Goal: Information Seeking & Learning: Learn about a topic

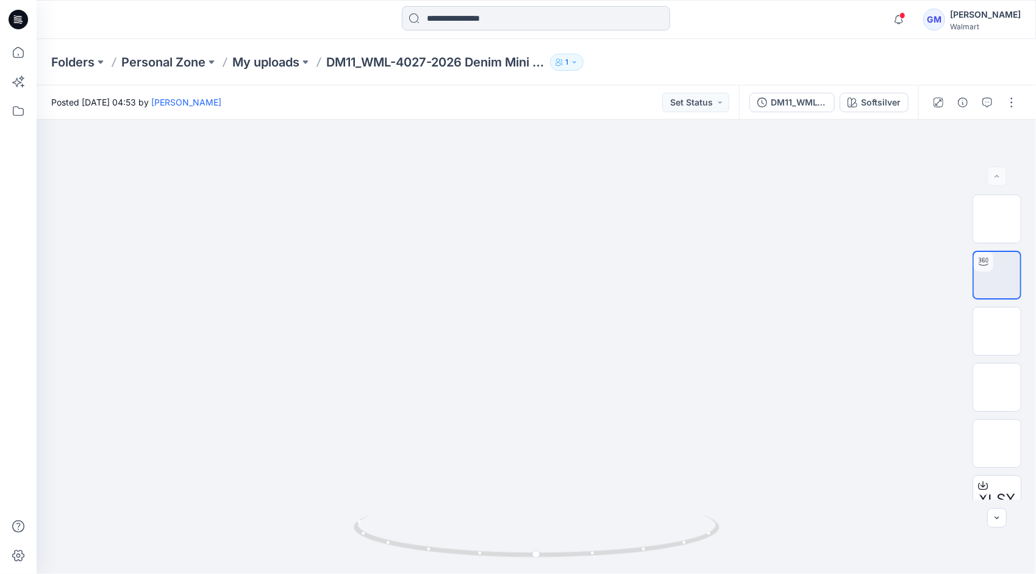
click at [559, 26] on input at bounding box center [536, 18] width 268 height 24
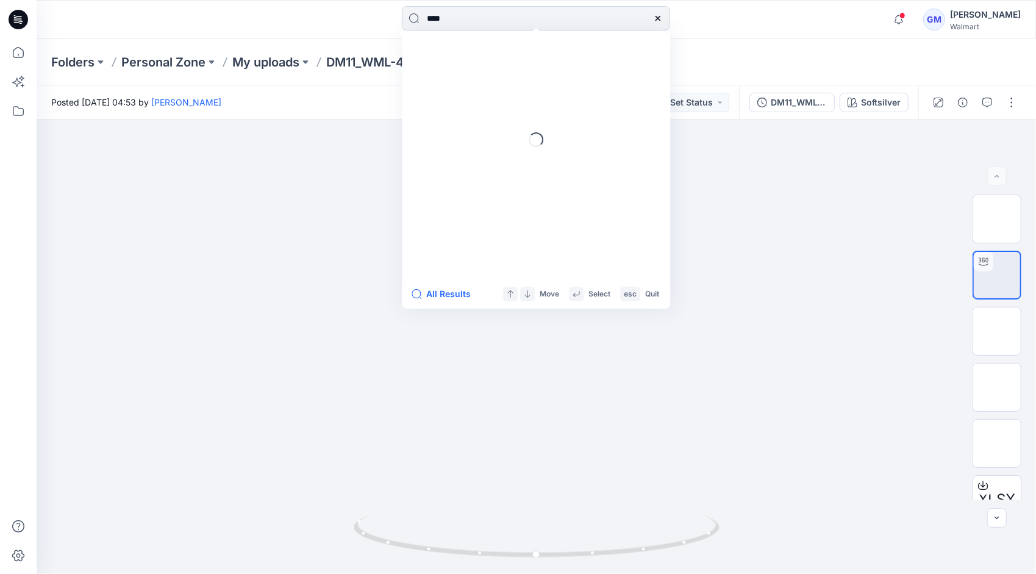
type input "****"
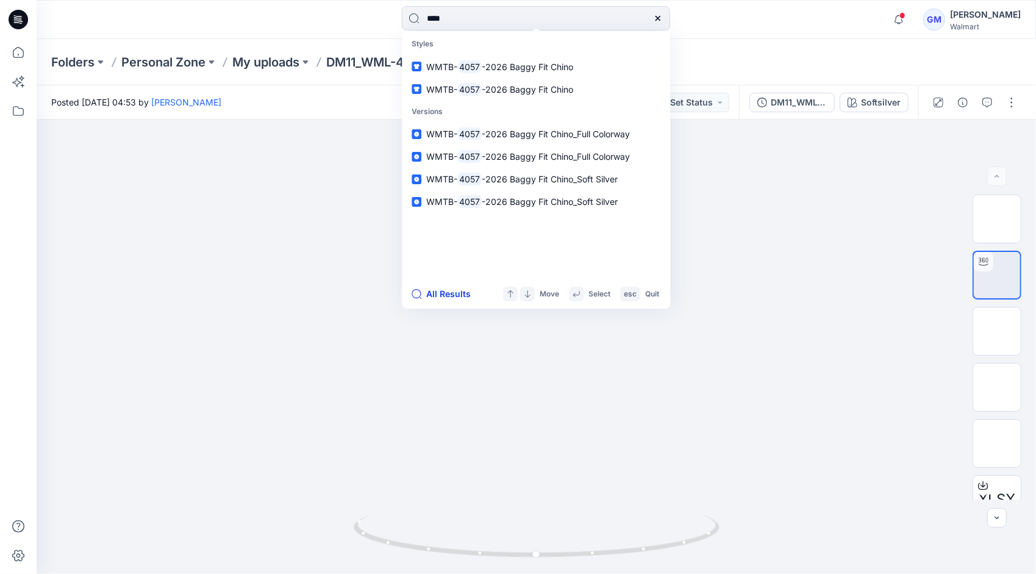
click at [448, 296] on button "All Results" at bounding box center [445, 294] width 67 height 15
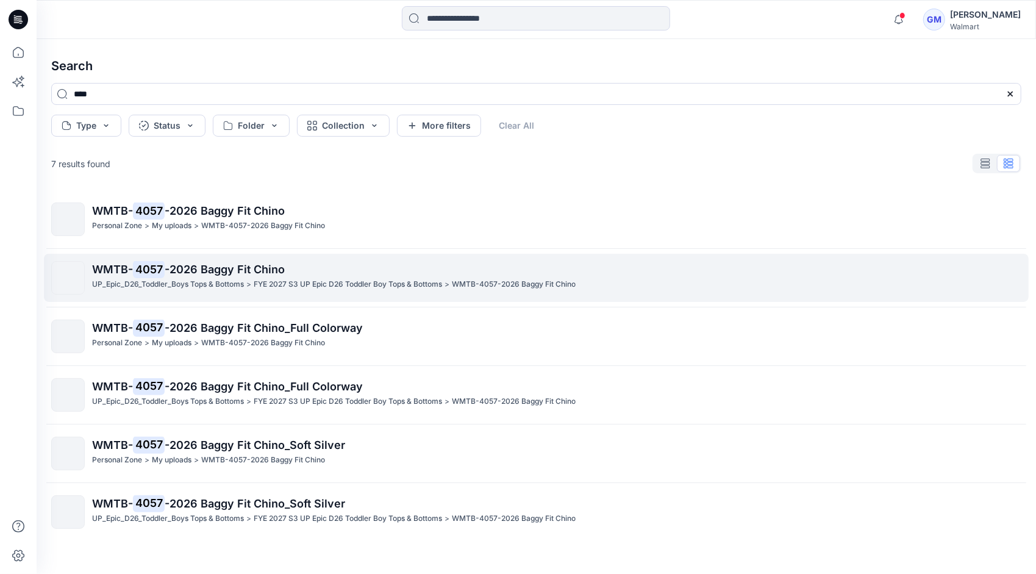
click at [243, 284] on p "UP_Epic_D26_Toddler_Boys Tops & Bottoms" at bounding box center [168, 284] width 152 height 13
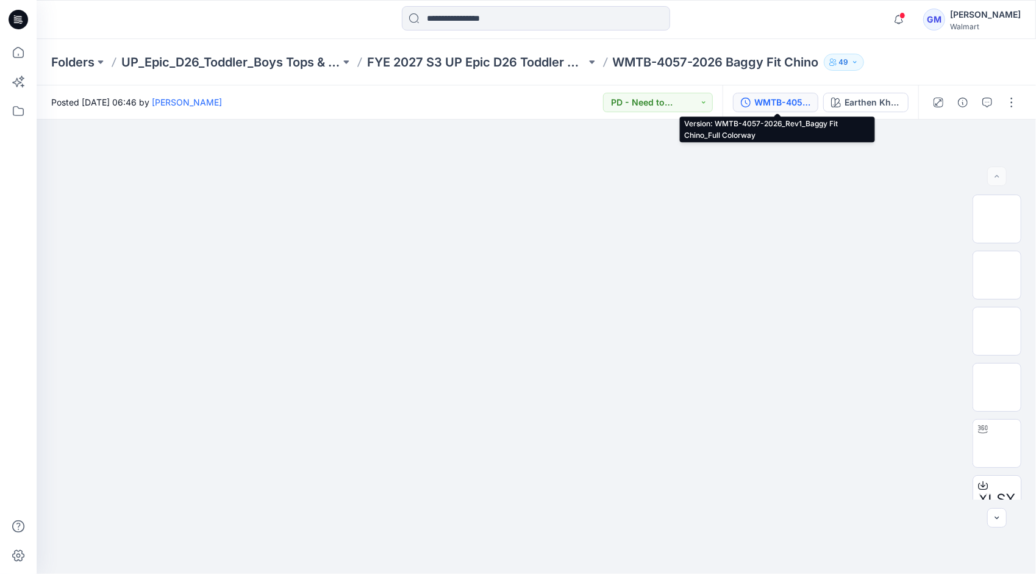
click at [766, 105] on div "WMTB-4057-2026_Rev1_Baggy Fit Chino_Full Colorway" at bounding box center [782, 102] width 56 height 13
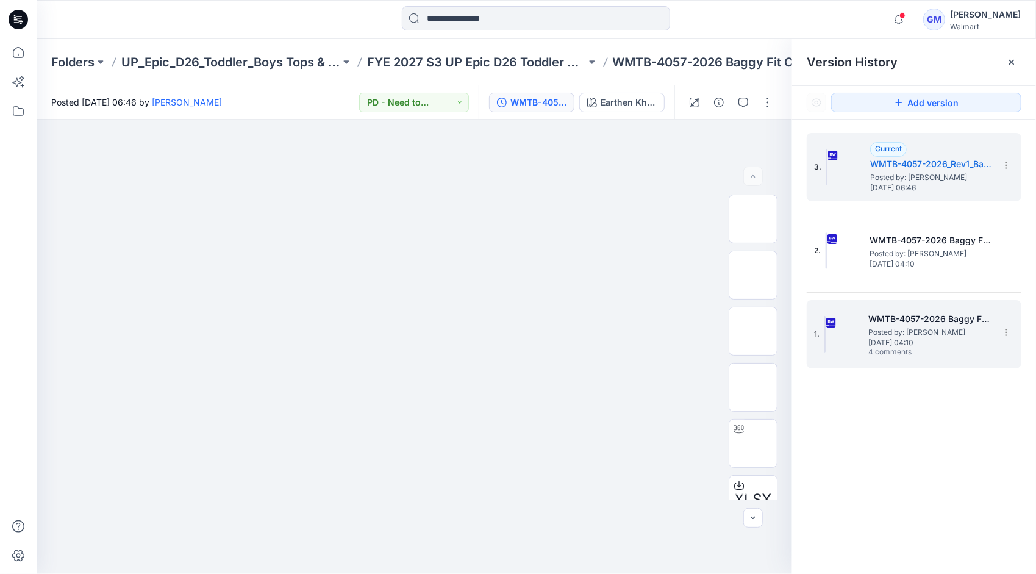
click at [923, 323] on h5 "WMTB-4057-2026 Baggy Fit Chino_Soft Silver" at bounding box center [929, 319] width 122 height 15
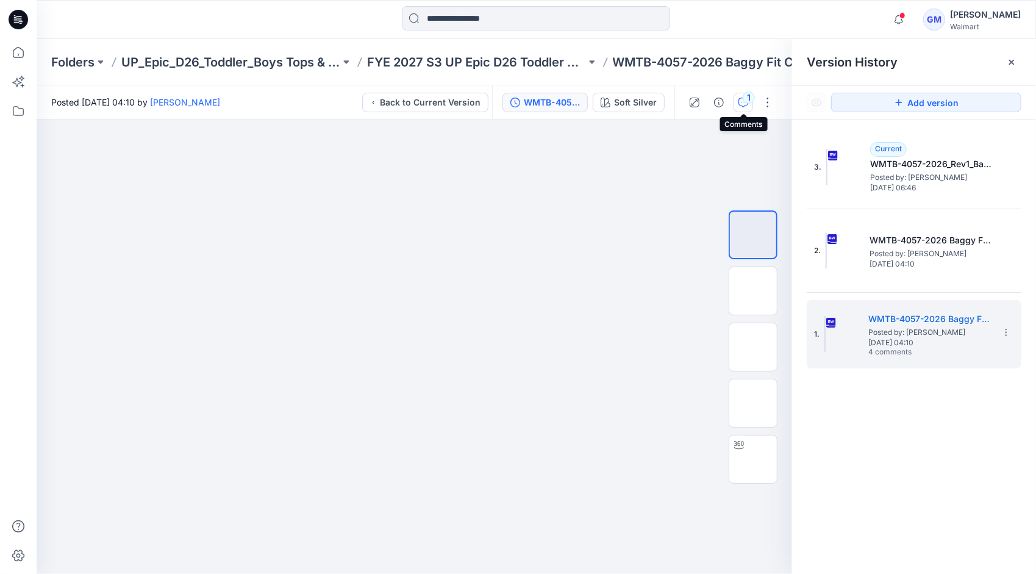
click at [744, 102] on icon "button" at bounding box center [743, 103] width 10 height 10
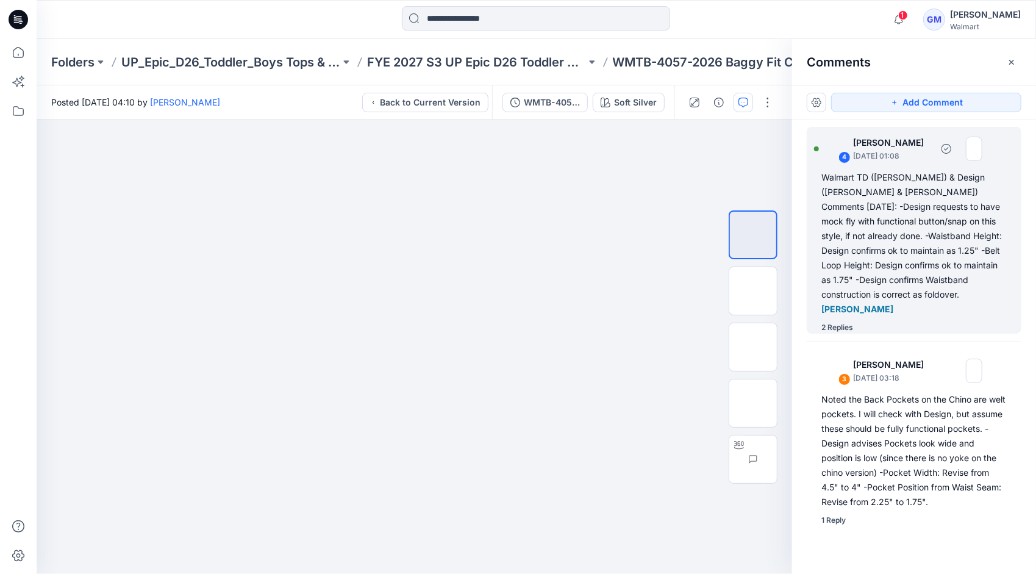
click at [924, 278] on div "Walmart TD (Kristin) & Design (Caroline & Nancy) Comments 9.25.25: -Design requ…" at bounding box center [913, 243] width 185 height 146
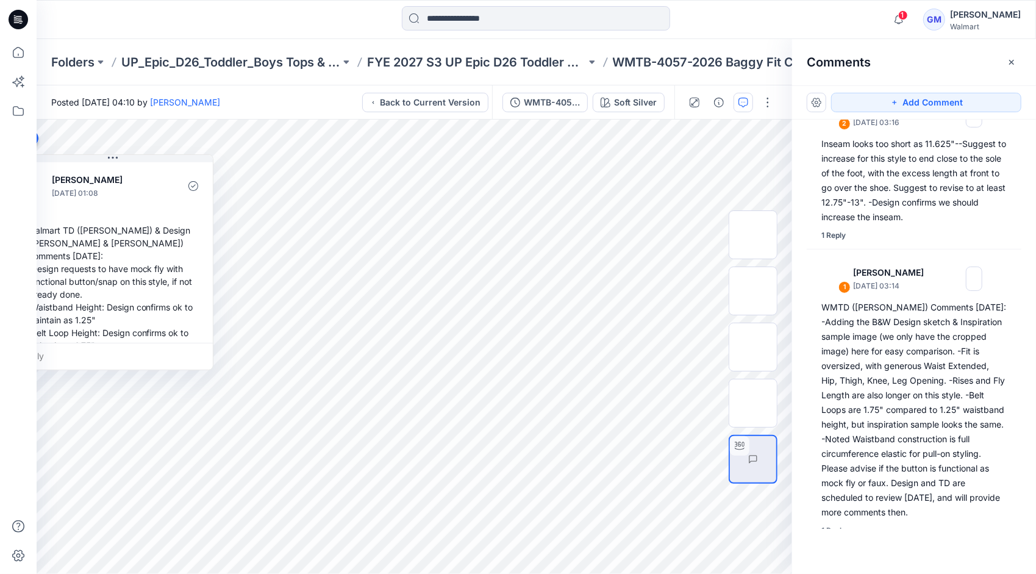
scroll to position [462, 0]
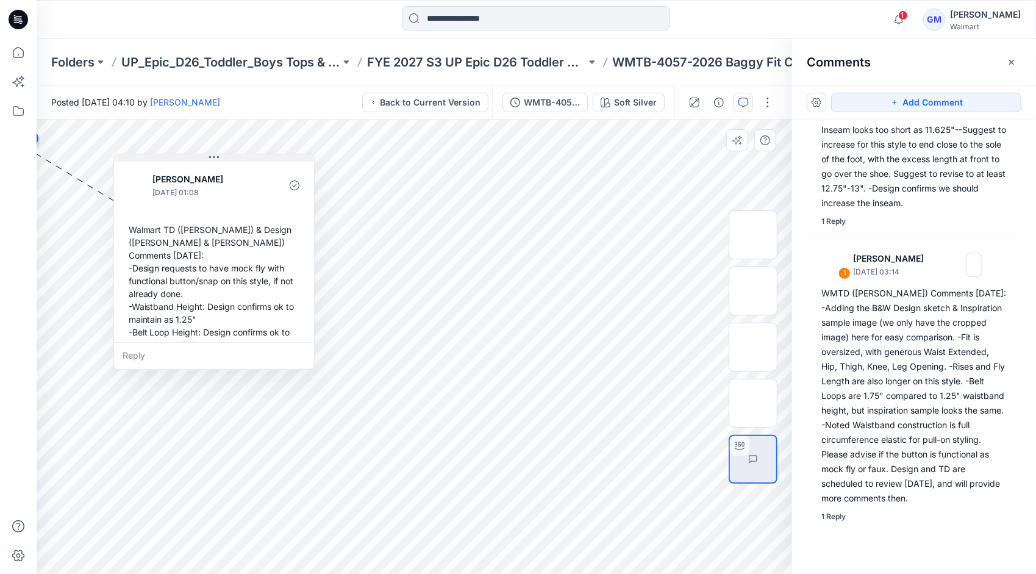
drag, startPoint x: 112, startPoint y: 155, endPoint x: 213, endPoint y: 155, distance: 101.2
click at [213, 155] on icon at bounding box center [214, 157] width 10 height 10
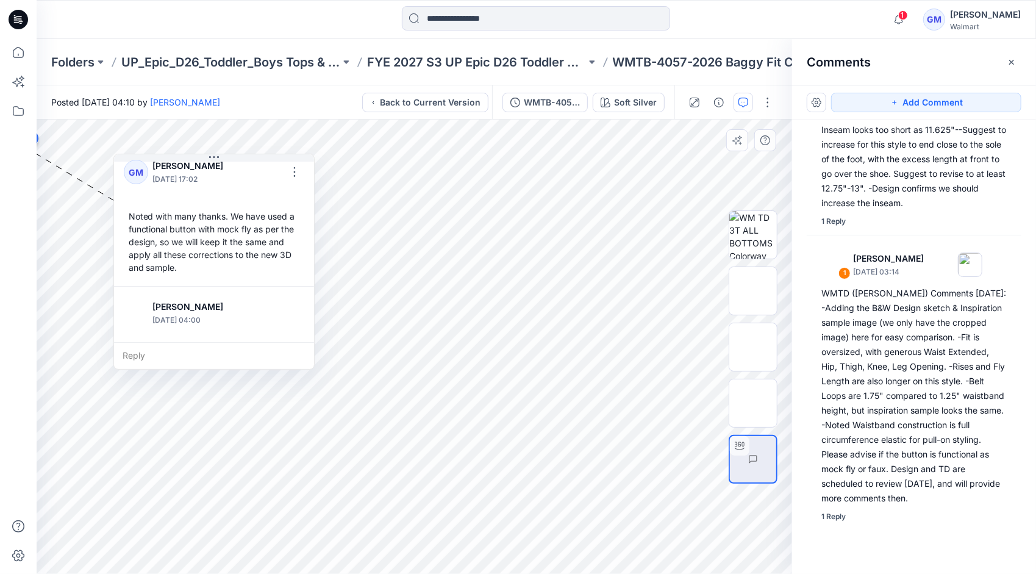
scroll to position [315, 0]
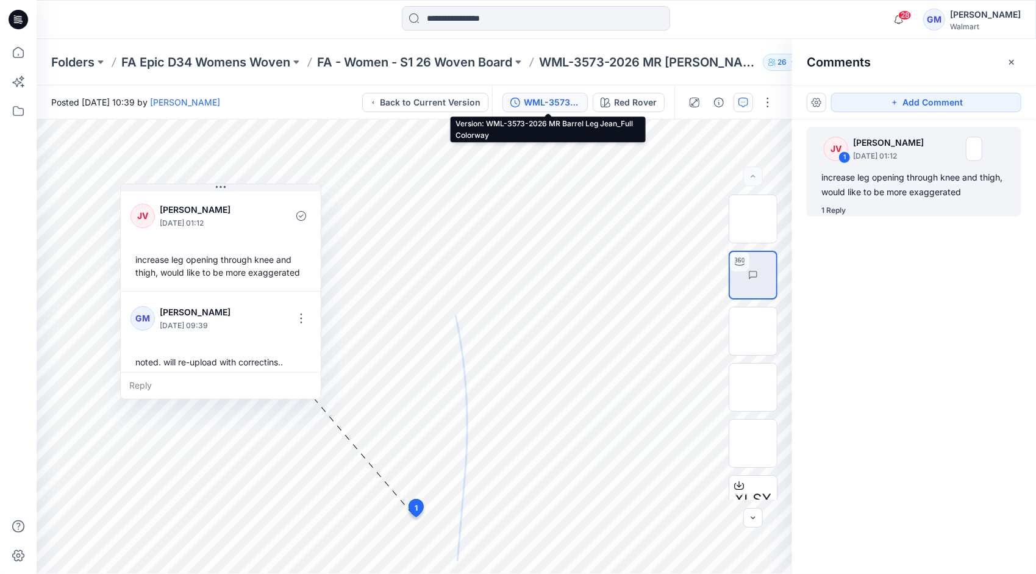
click at [550, 104] on div "WML-3573-2026 MR Barrel Leg Jean_Full Colorway" at bounding box center [552, 102] width 56 height 13
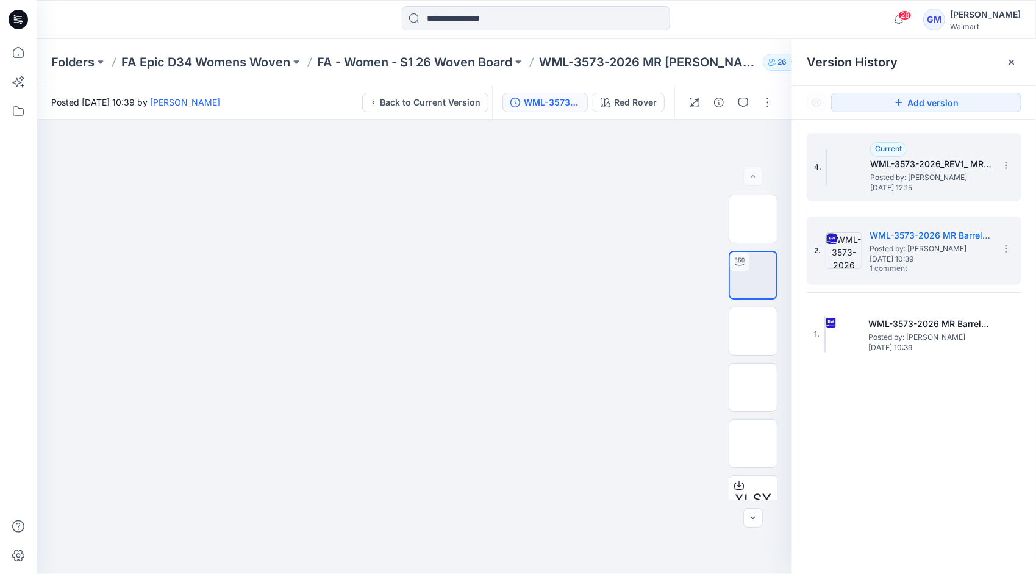
click at [874, 170] on h5 "WML-3573-2026_REV1_ MR [PERSON_NAME]" at bounding box center [931, 164] width 122 height 15
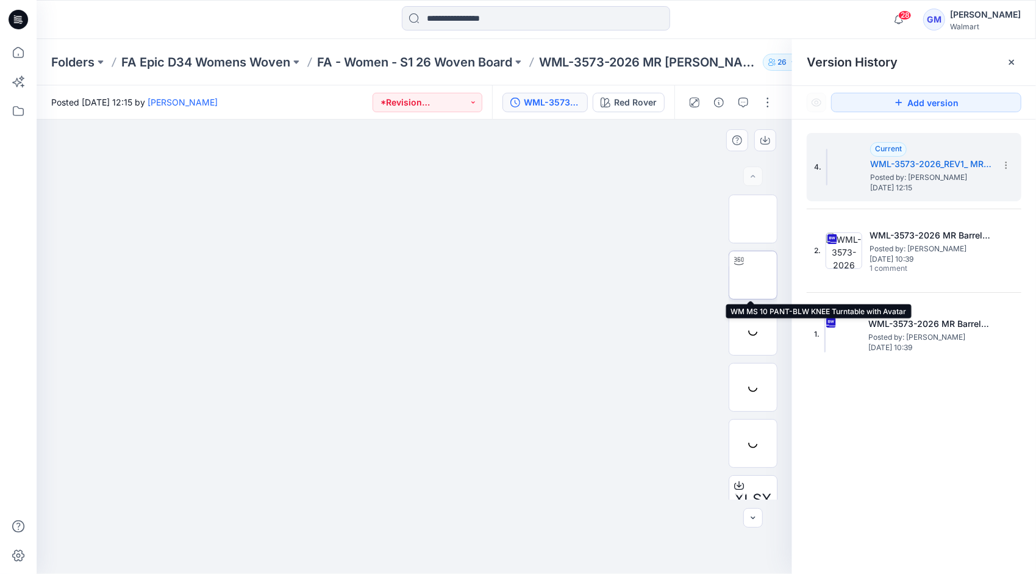
click at [753, 275] on img at bounding box center [753, 275] width 0 height 0
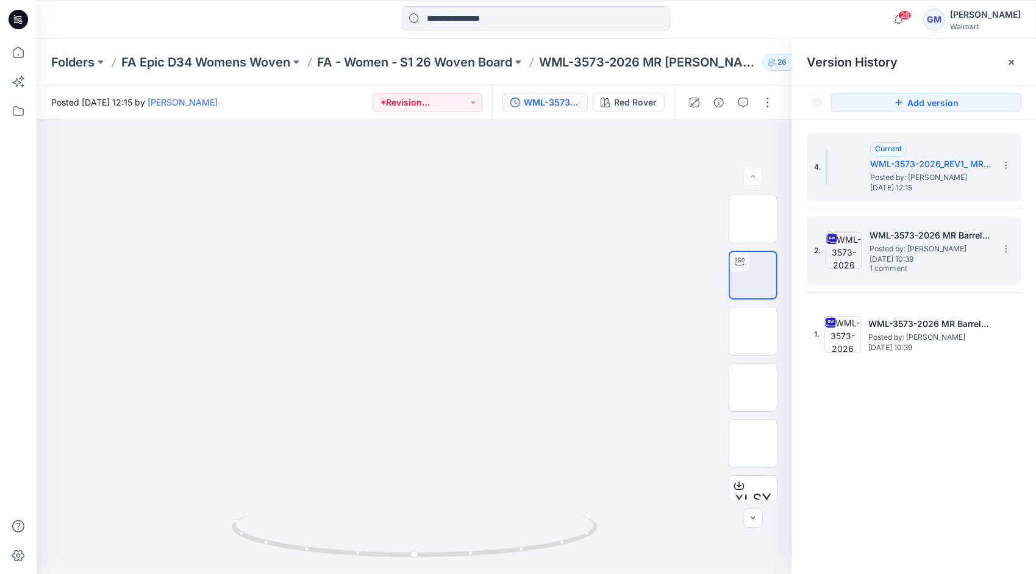
click at [898, 232] on h5 "WML-3573-2026 MR Barrel Leg Jean_Full Colorway" at bounding box center [931, 235] width 122 height 15
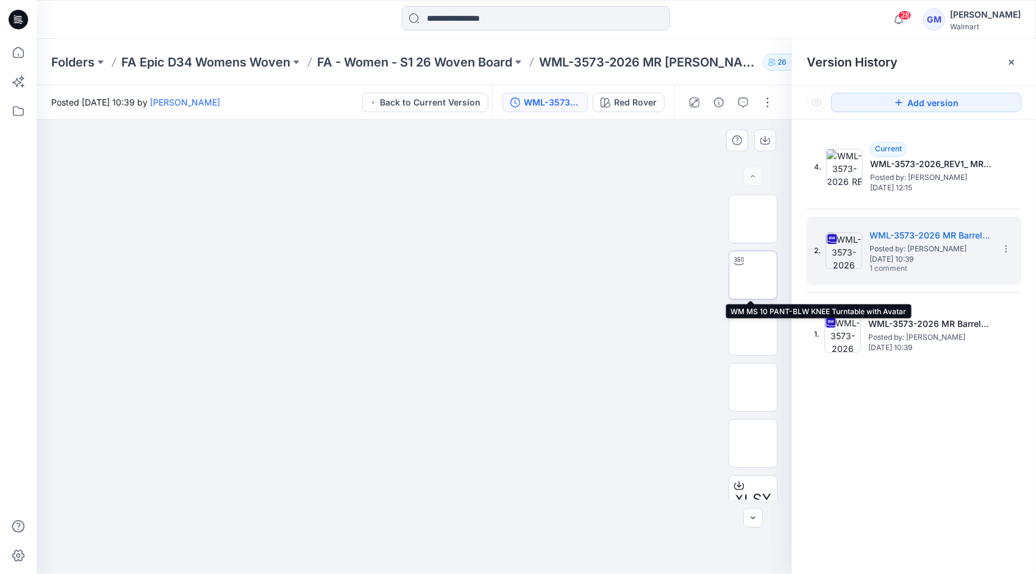
click at [753, 275] on img at bounding box center [753, 275] width 0 height 0
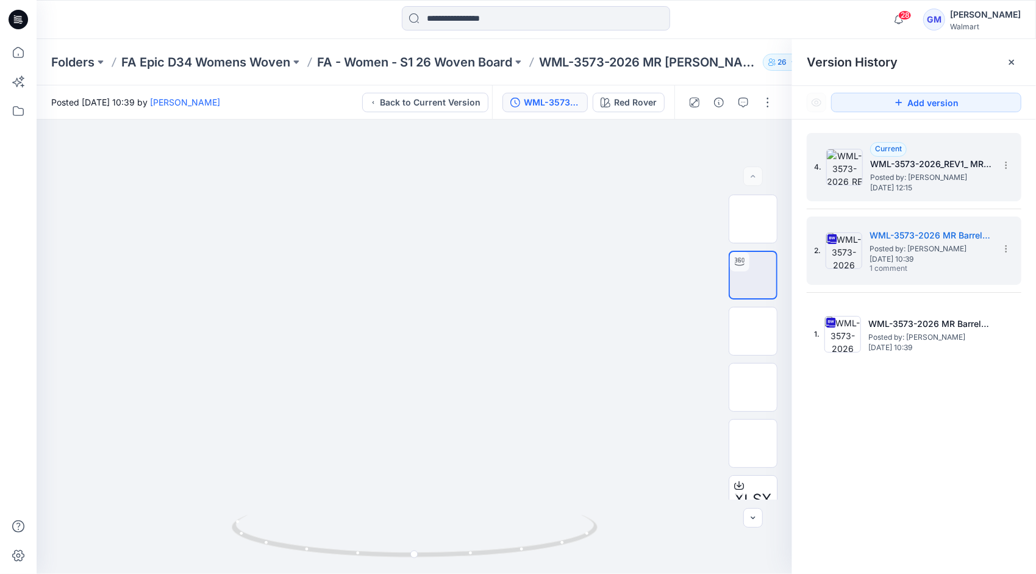
click at [871, 175] on span "Posted by: [PERSON_NAME]" at bounding box center [931, 177] width 122 height 12
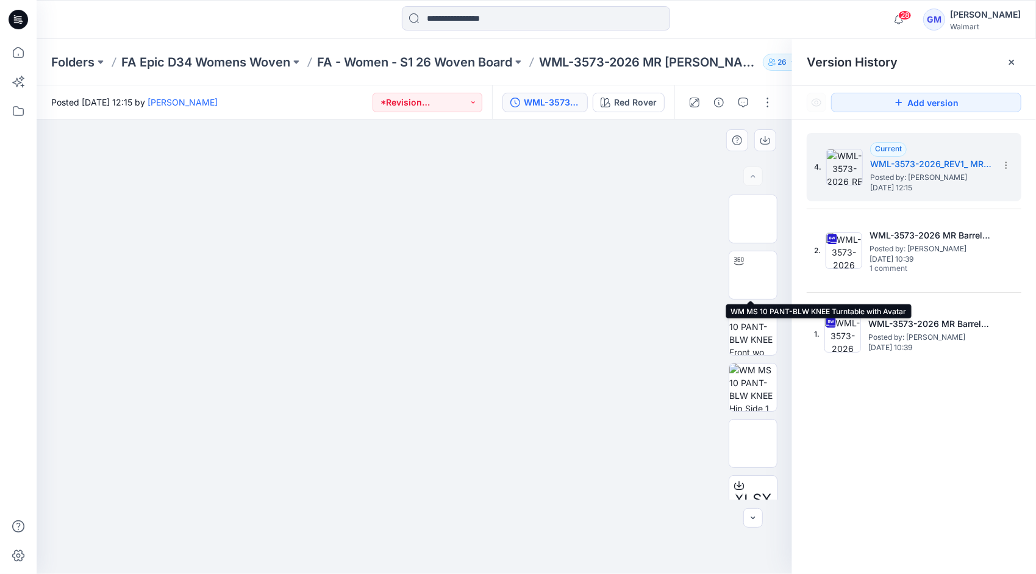
click at [753, 275] on img at bounding box center [753, 275] width 0 height 0
